Goal: Find specific page/section: Find specific page/section

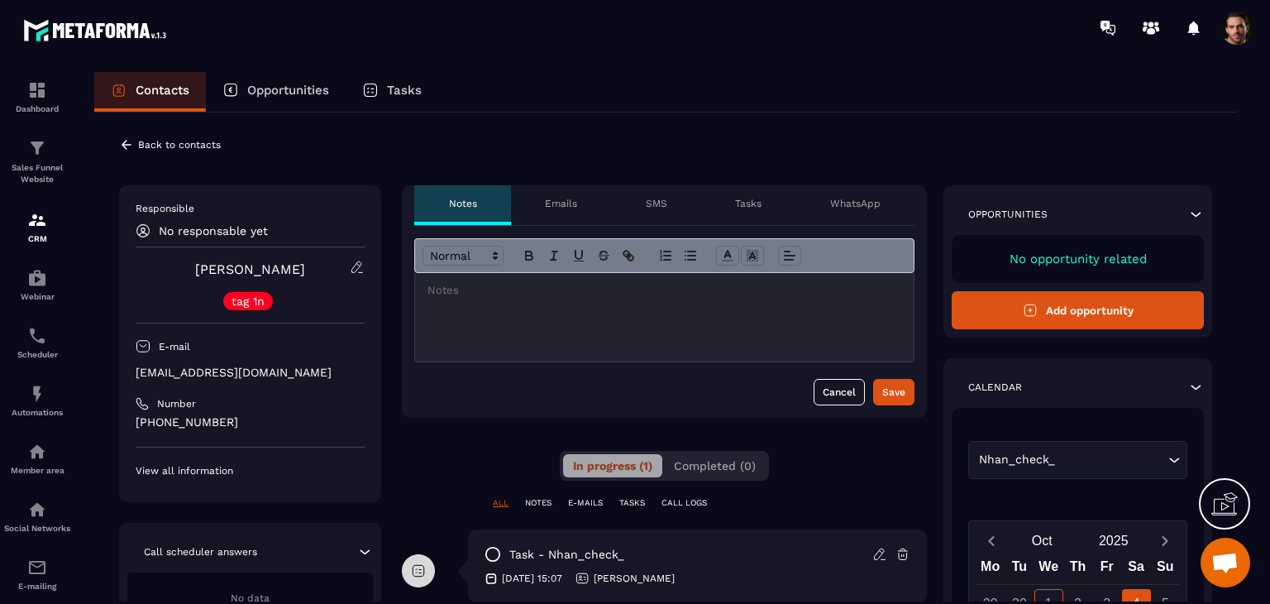
click at [353, 269] on icon at bounding box center [357, 266] width 10 height 11
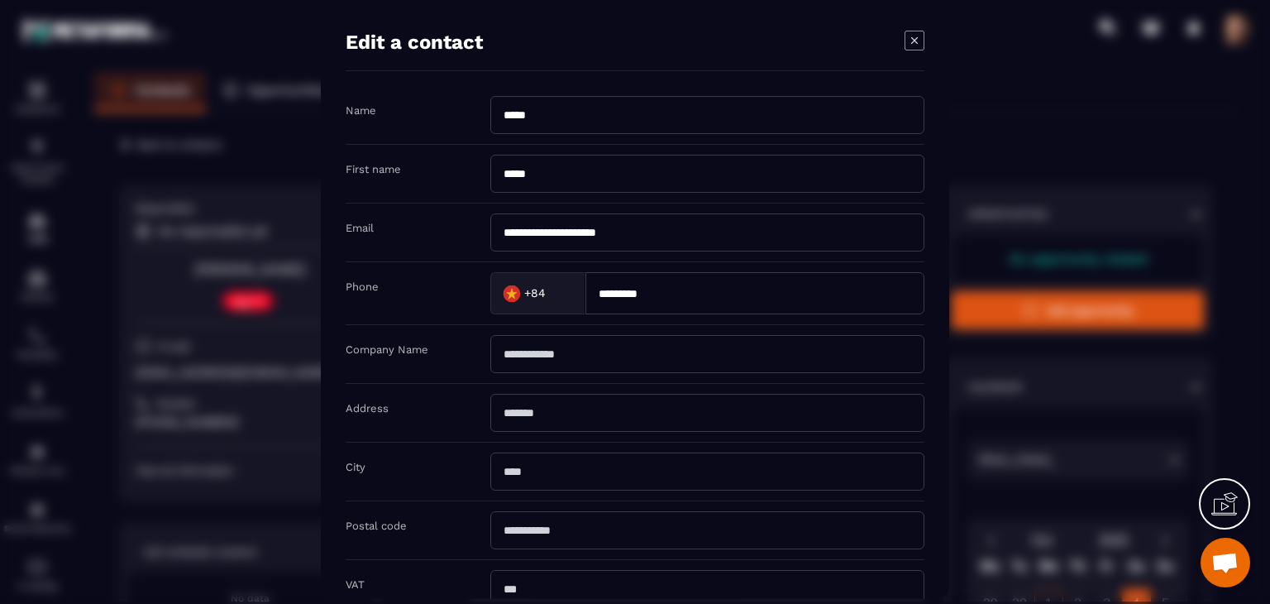
click at [660, 285] on input "*********" at bounding box center [754, 293] width 339 height 42
click at [912, 50] on icon "Modal window" at bounding box center [914, 40] width 19 height 19
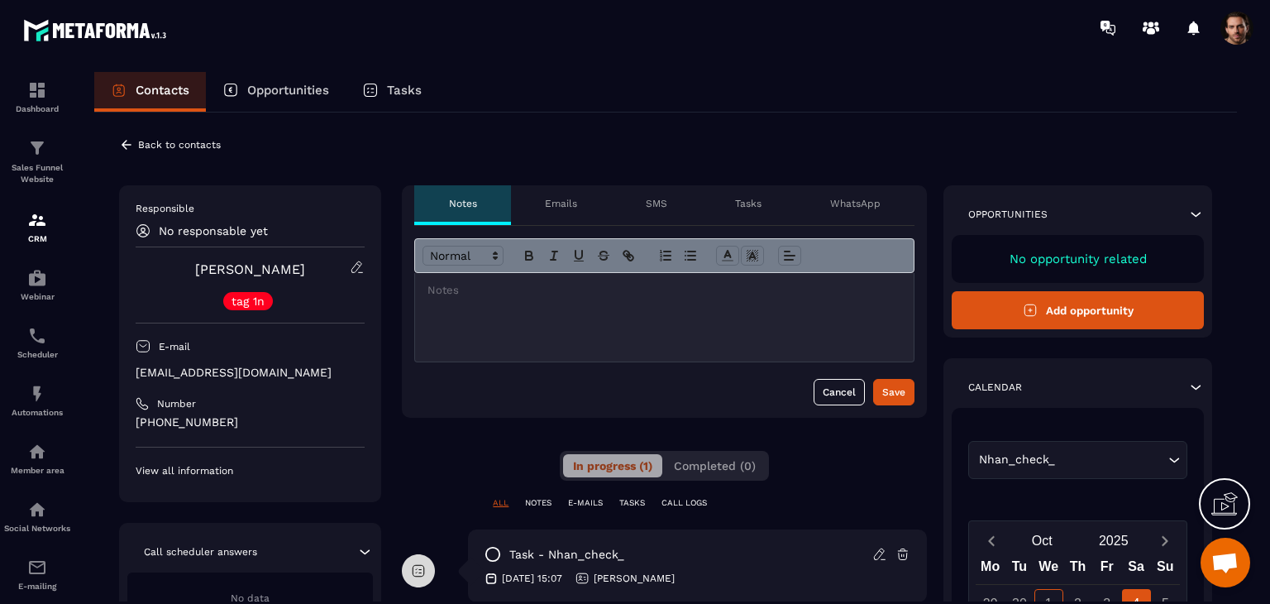
click at [355, 263] on icon at bounding box center [357, 267] width 15 height 15
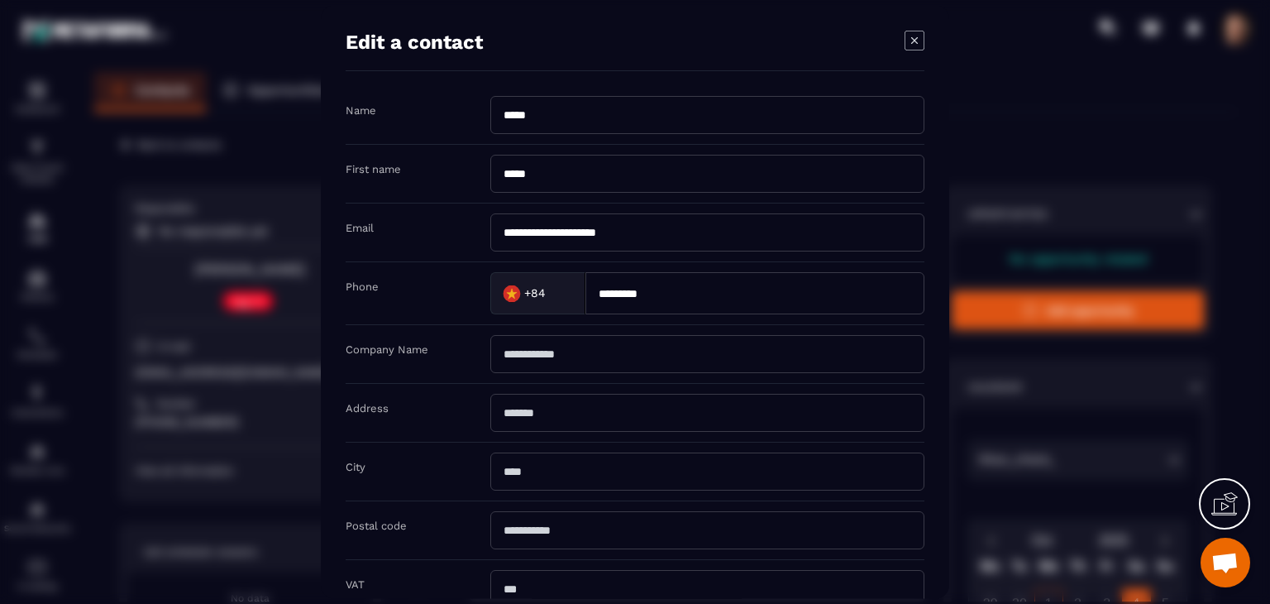
click at [915, 41] on icon "Modal window" at bounding box center [915, 41] width 20 height 20
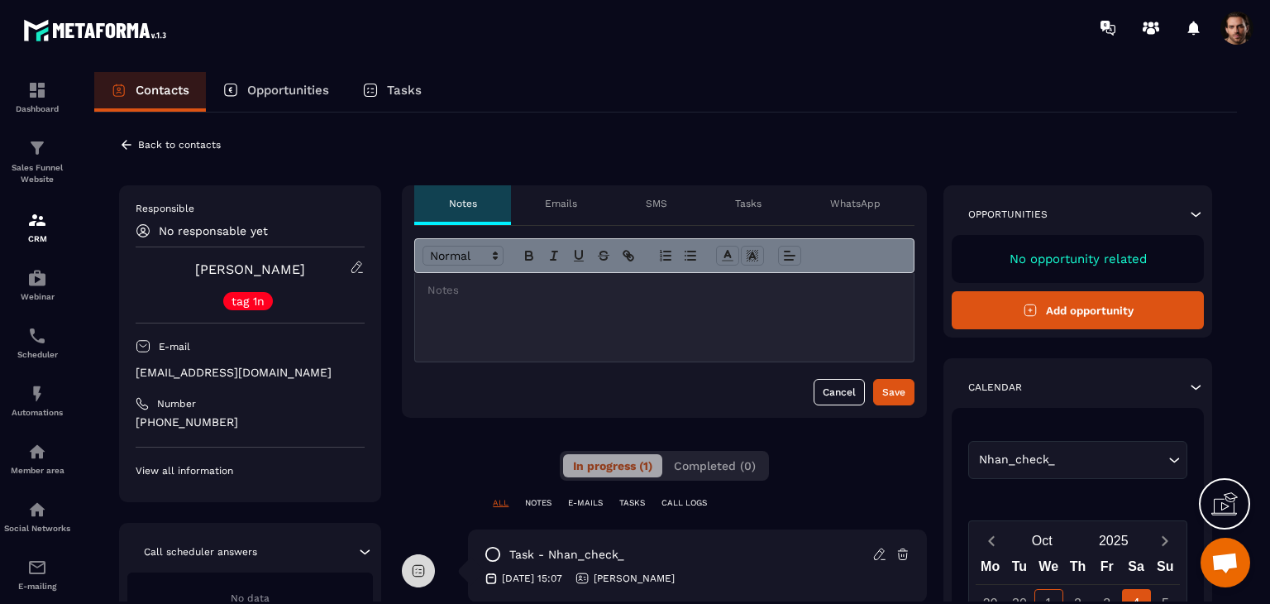
scroll to position [83, 0]
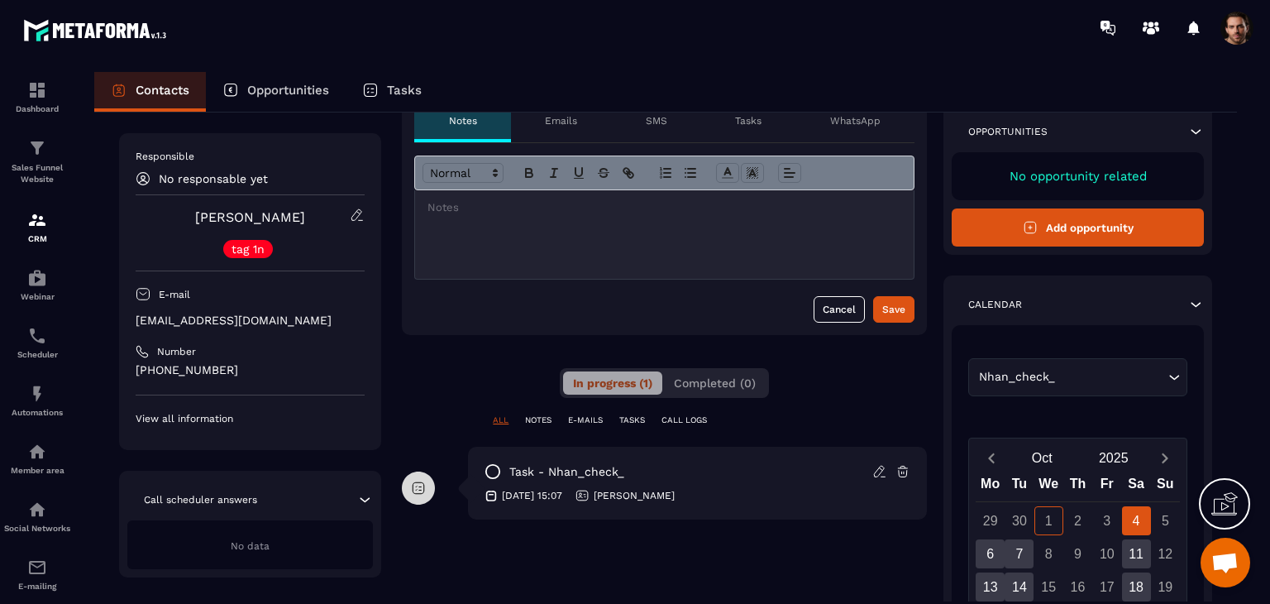
click at [415, 84] on p "Tasks" at bounding box center [404, 90] width 35 height 15
